Goal: Transaction & Acquisition: Purchase product/service

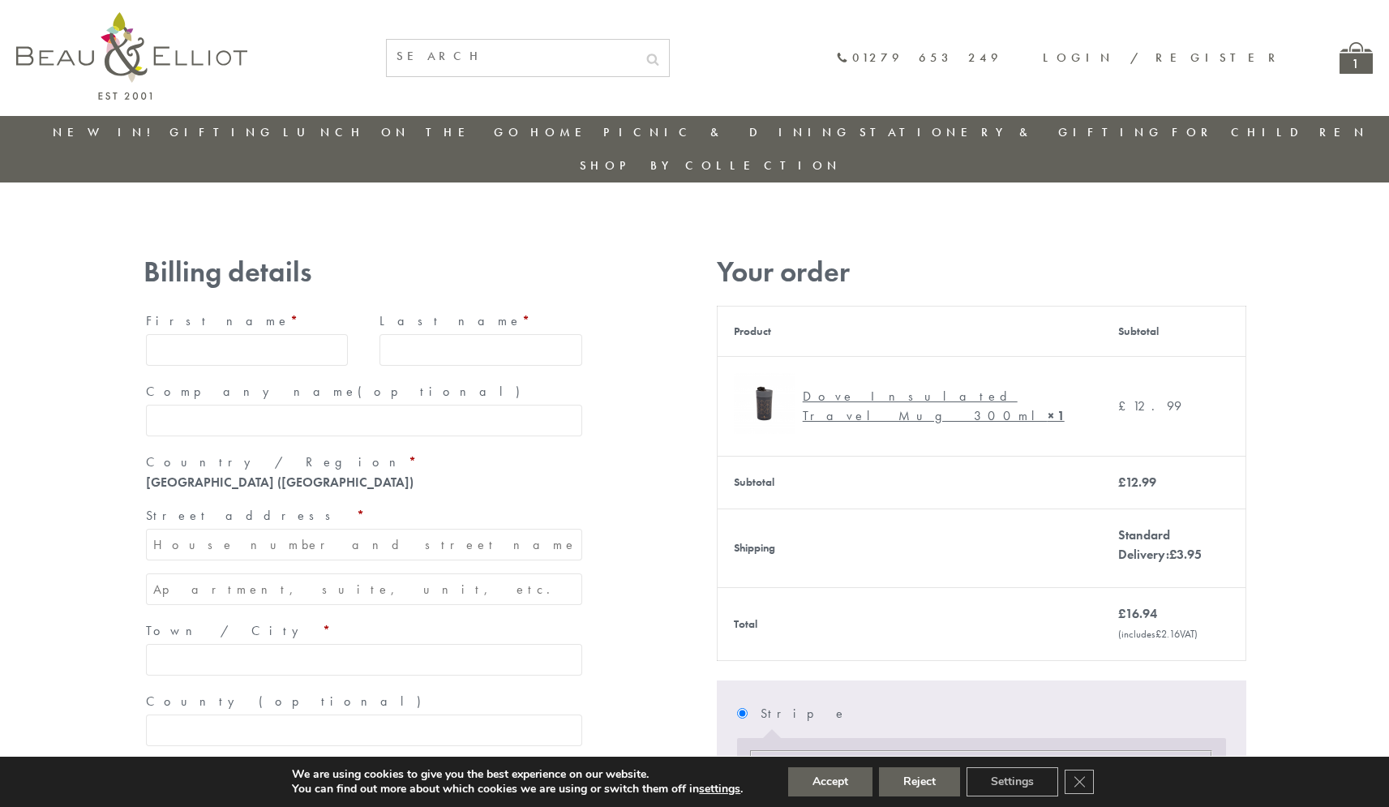
type input "maria33@yahoo.com"
type input "Maria"
type input "Williams"
type input "23, Scottsdale, Happytown"
type input "London"
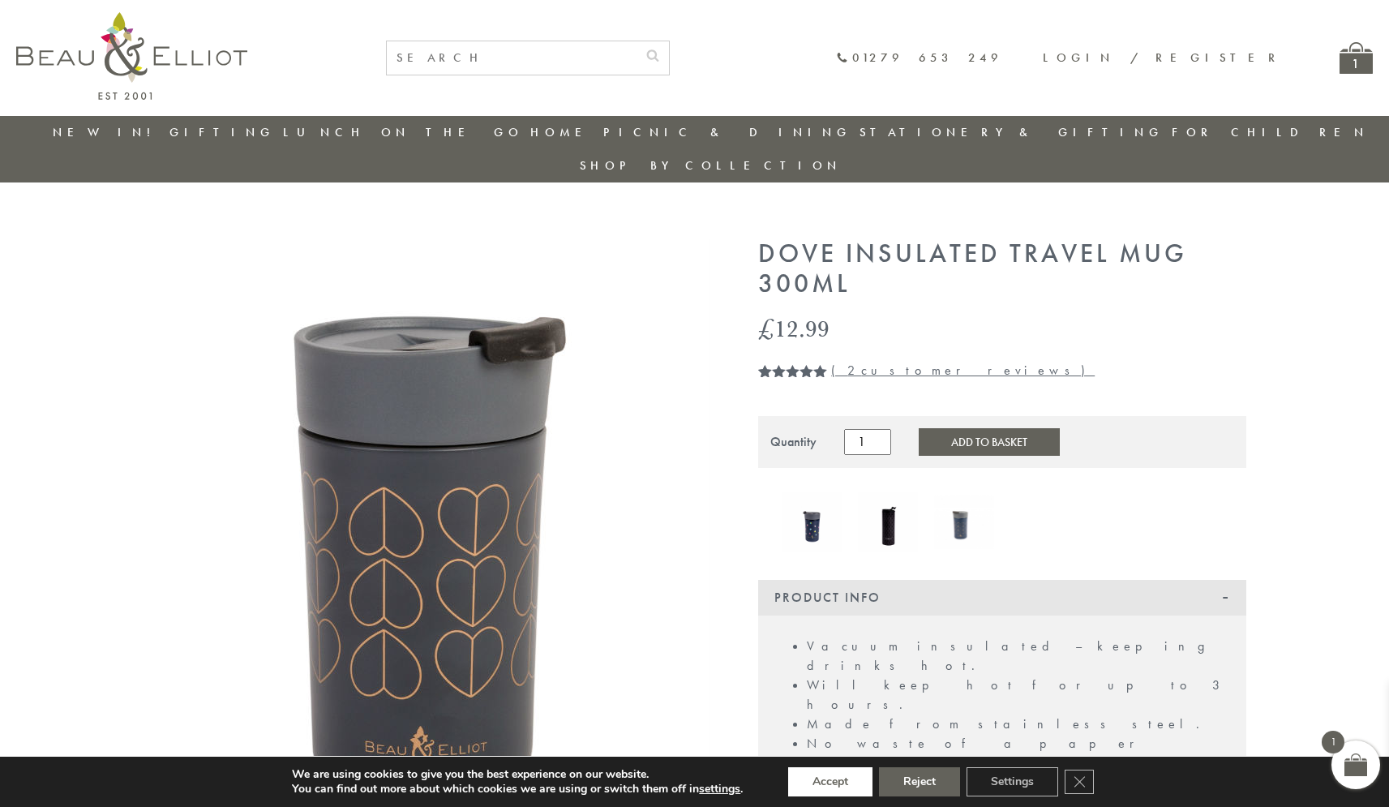
click at [830, 782] on button "Accept" at bounding box center [830, 781] width 84 height 29
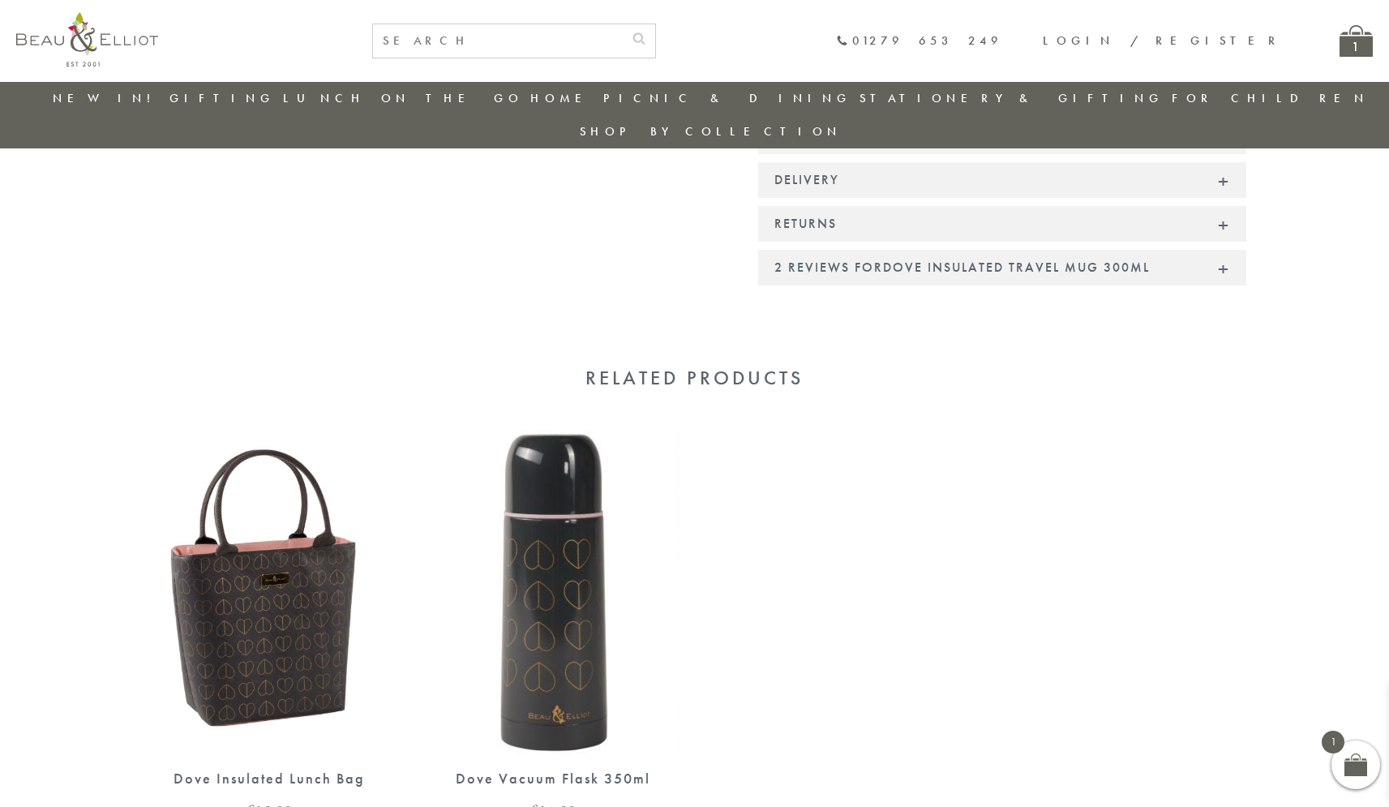
scroll to position [845, 0]
